Goal: Transaction & Acquisition: Book appointment/travel/reservation

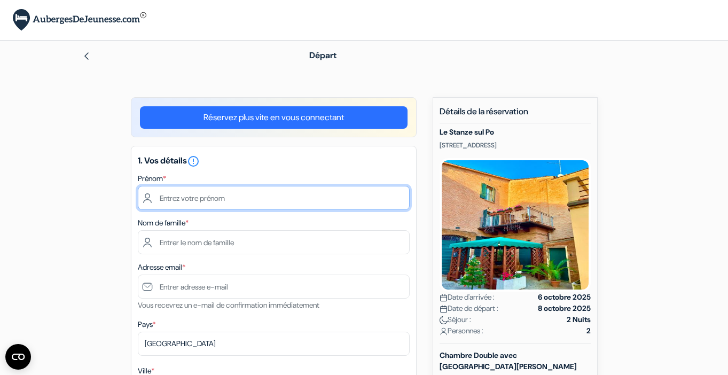
click at [229, 200] on input "text" at bounding box center [274, 198] width 272 height 24
type input "VITTORIA"
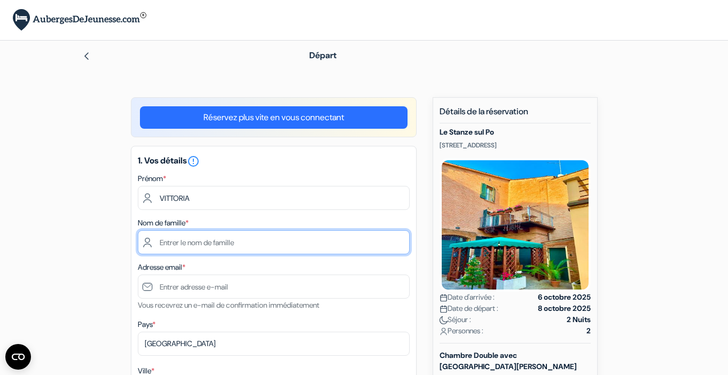
click at [220, 243] on input "text" at bounding box center [274, 242] width 272 height 24
type input "NARDONE"
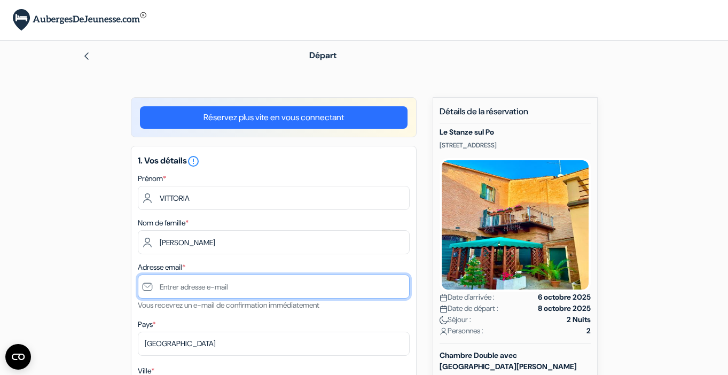
click at [211, 285] on input "text" at bounding box center [274, 287] width 272 height 24
type input "V"
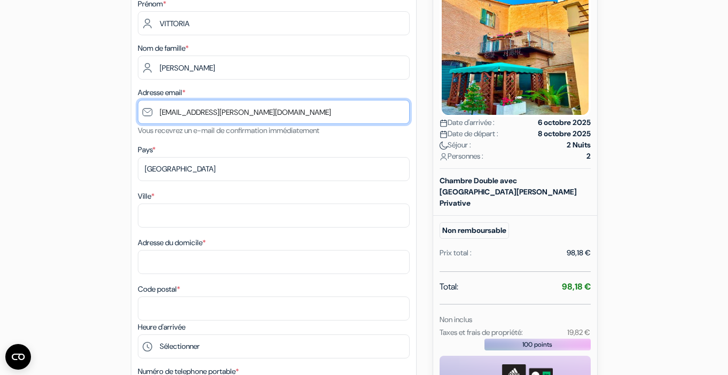
scroll to position [174, 0]
type input "[EMAIL_ADDRESS][DOMAIN_NAME]"
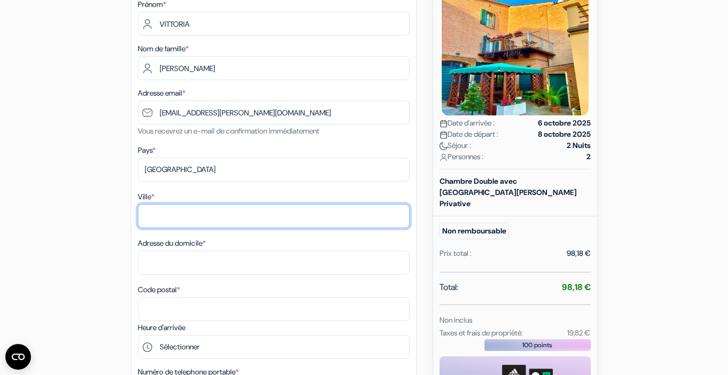
click at [166, 221] on input "Ville *" at bounding box center [274, 216] width 272 height 24
type input "PARIS"
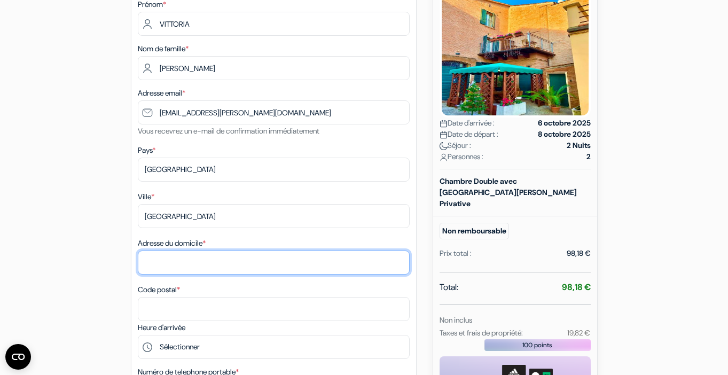
click at [158, 263] on input "Adresse du domicile *" at bounding box center [274, 263] width 272 height 24
type input "("
type input "51 rue de l'aqueduc"
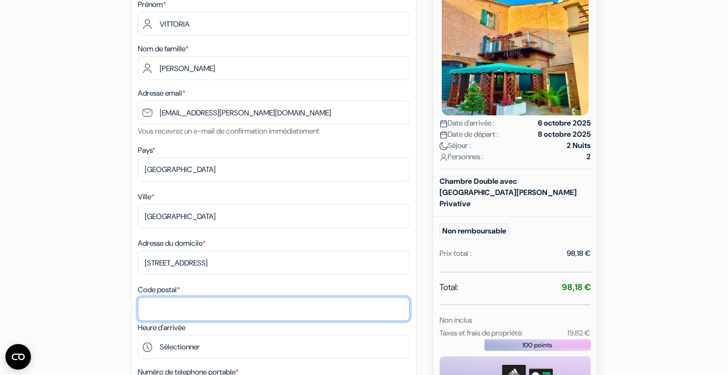
click at [261, 309] on input "Code postal *" at bounding box center [274, 309] width 272 height 24
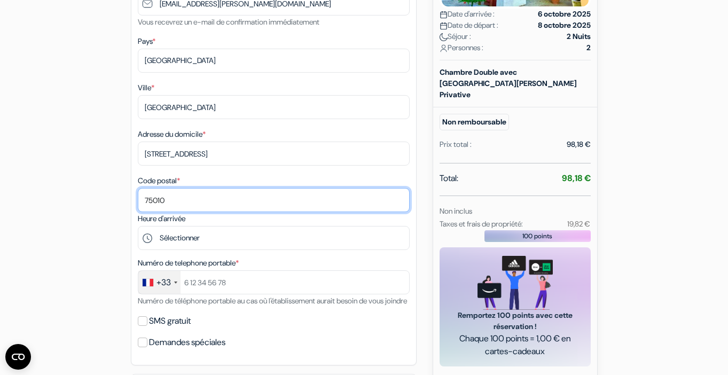
scroll to position [284, 0]
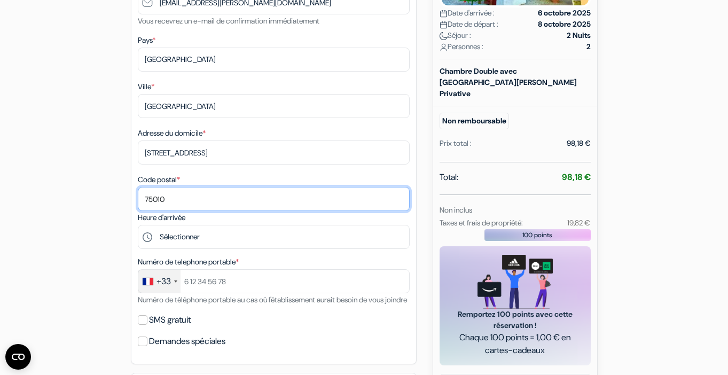
type input "75010"
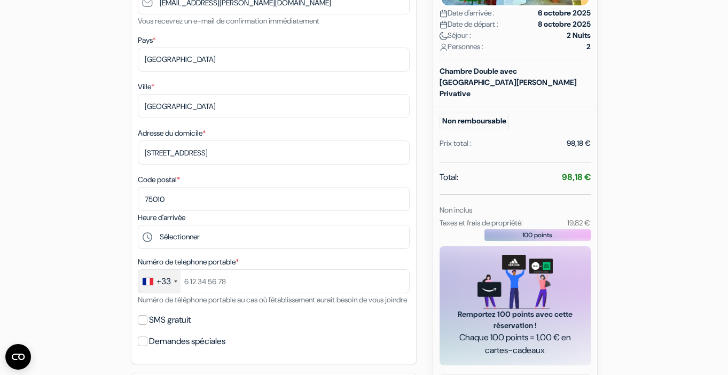
click at [189, 266] on label "Numéro de telephone portable *" at bounding box center [188, 262] width 101 height 11
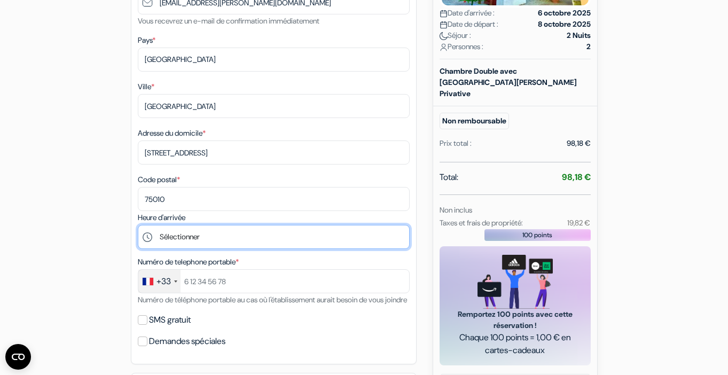
click at [187, 241] on select "Sélectionner 15:00 16:00 17:00 18:00 19:00 20:00 21:00 22:00 23:00 0:00" at bounding box center [274, 237] width 272 height 24
click at [138, 227] on select "Sélectionner 15:00 16:00 17:00 18:00 19:00 20:00 21:00 22:00 23:00 0:00" at bounding box center [274, 237] width 272 height 24
click at [176, 237] on select "Sélectionner 15:00 16:00 17:00 18:00 19:00 20:00 21:00 22:00 23:00 0:00" at bounding box center [274, 237] width 272 height 24
select select "18"
click at [138, 227] on select "Sélectionner 15:00 16:00 17:00 18:00 19:00 20:00 21:00 22:00 23:00 0:00" at bounding box center [274, 237] width 272 height 24
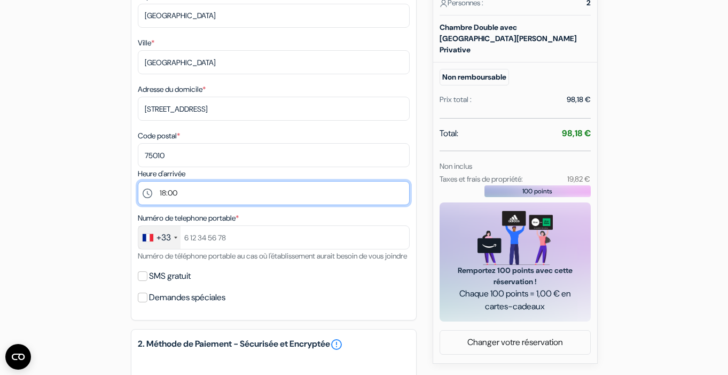
scroll to position [331, 0]
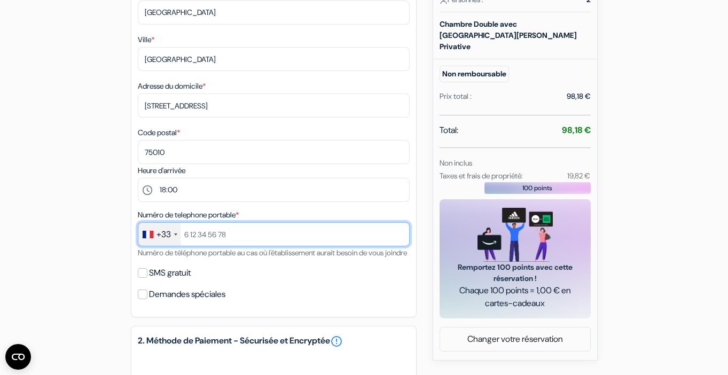
click at [221, 246] on input "text" at bounding box center [274, 234] width 272 height 24
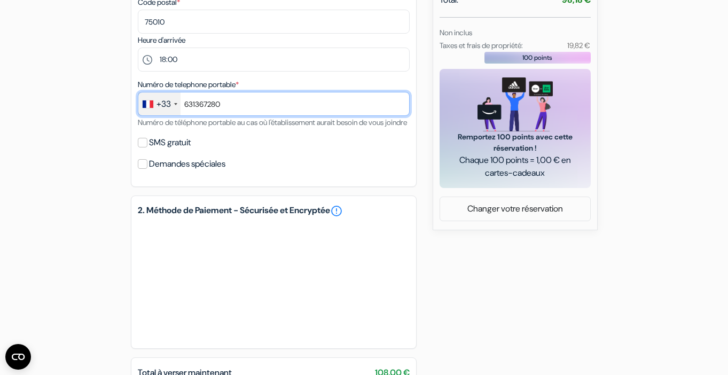
scroll to position [464, 0]
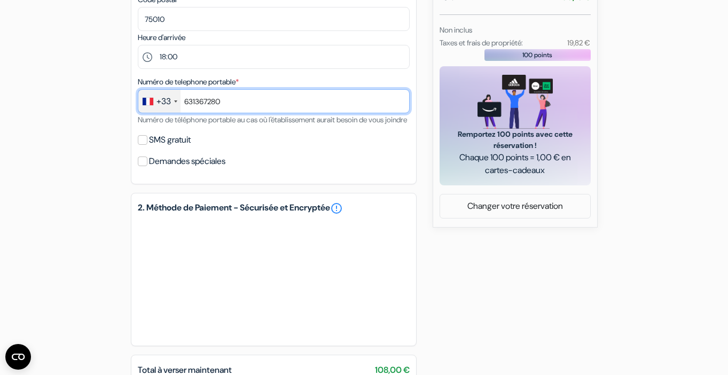
type input "631367280"
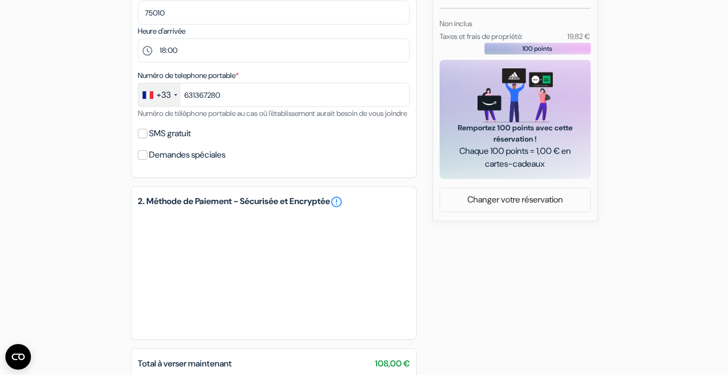
scroll to position [604, 0]
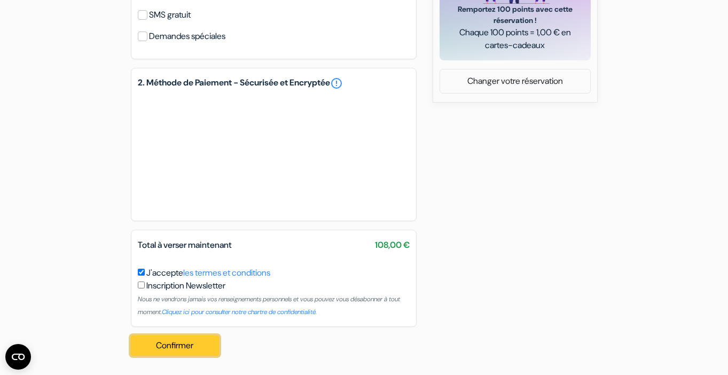
click at [179, 344] on button "Confirmer Loading..." at bounding box center [175, 346] width 89 height 20
